Goal: Use online tool/utility

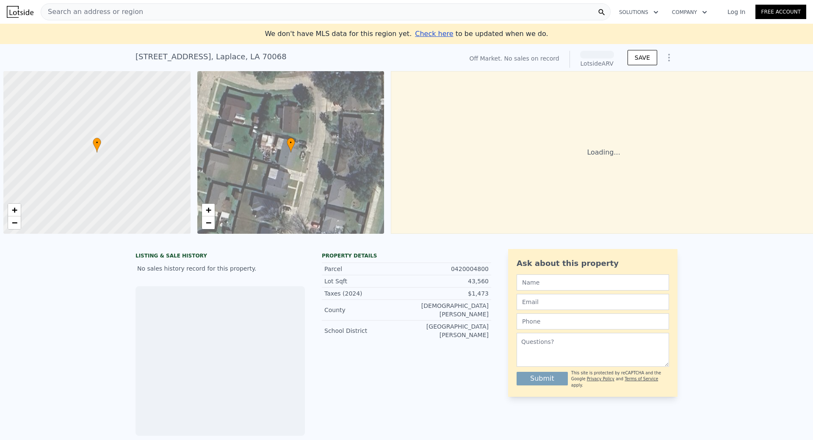
scroll to position [0, 3]
